Goal: Navigation & Orientation: Find specific page/section

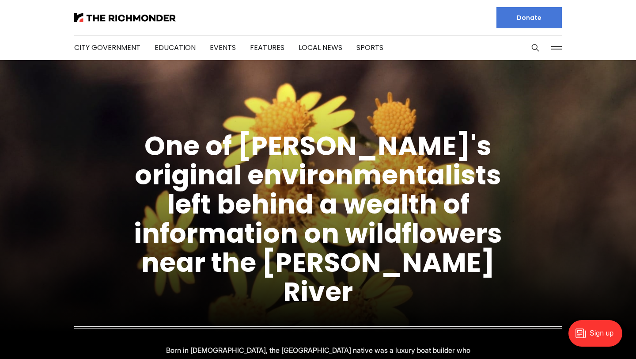
click at [556, 46] on button at bounding box center [556, 47] width 13 height 13
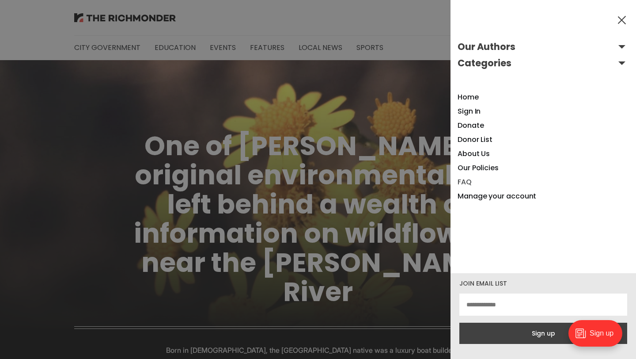
click at [464, 186] on link "FAQ" at bounding box center [465, 182] width 14 height 10
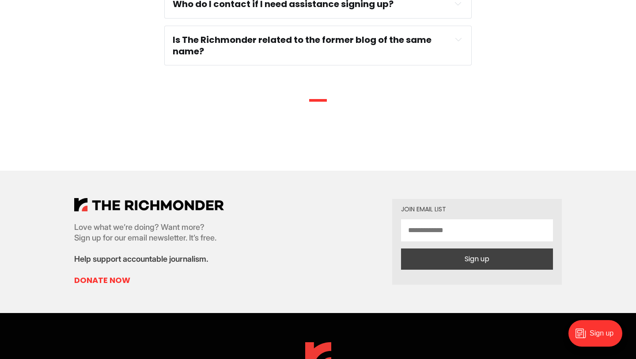
scroll to position [845, 0]
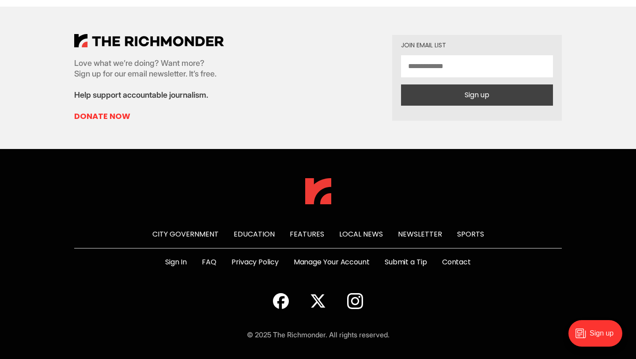
click at [452, 259] on link "Contact" at bounding box center [456, 262] width 29 height 11
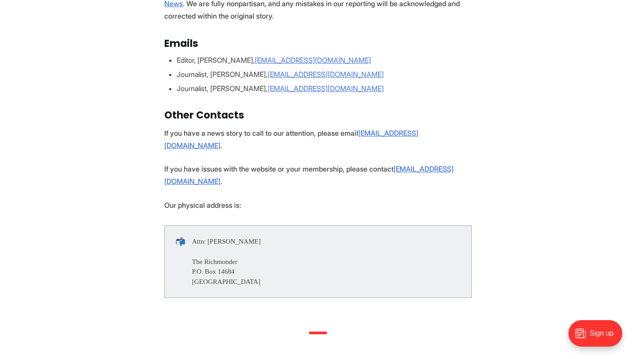
scroll to position [153, 0]
